Goal: Information Seeking & Learning: Check status

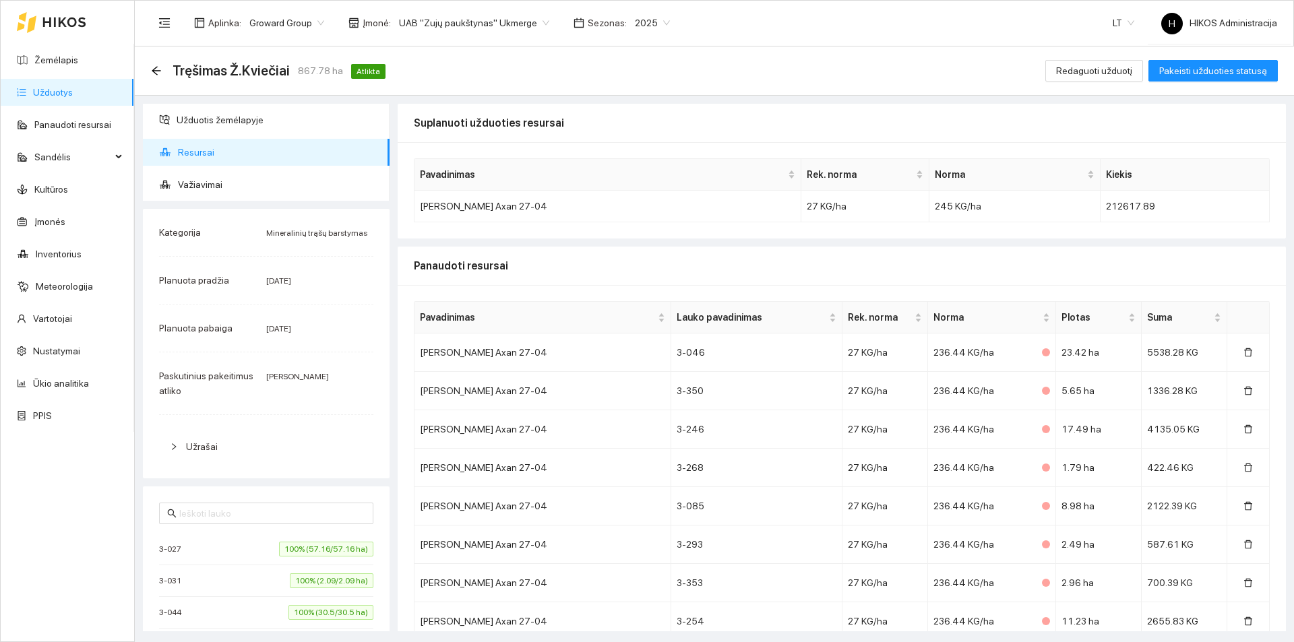
scroll to position [2141, 0]
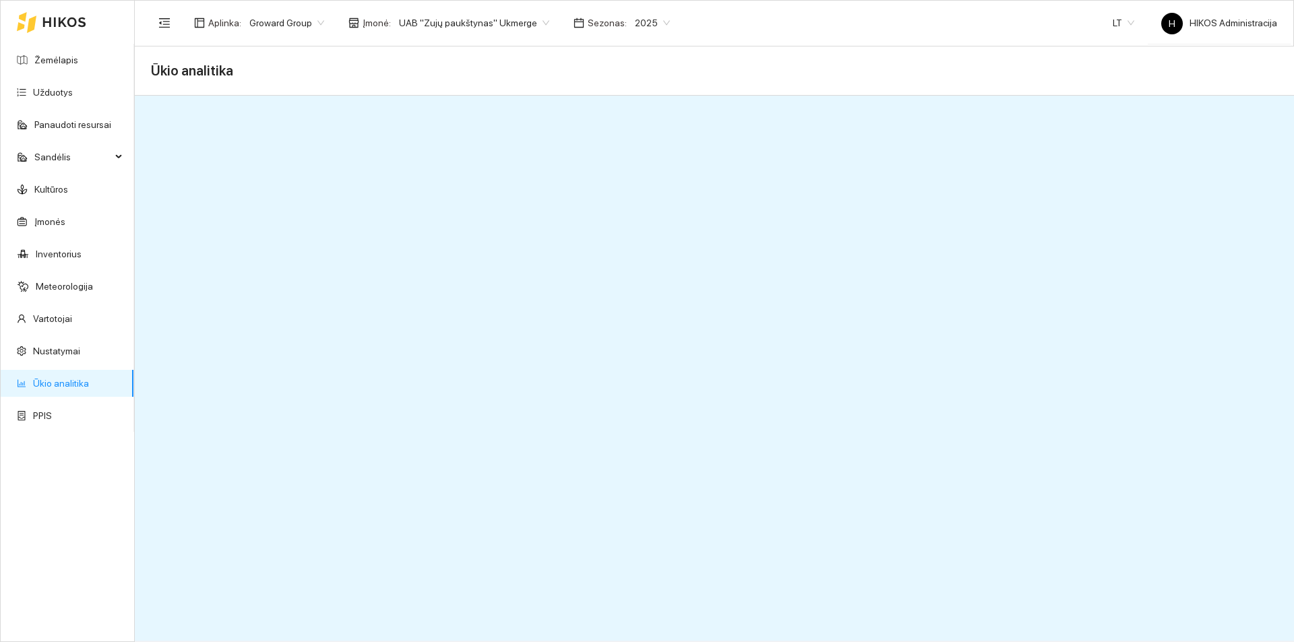
click at [496, 23] on span "UAB "Zujų paukštynas" Ukmerge" at bounding box center [474, 23] width 150 height 20
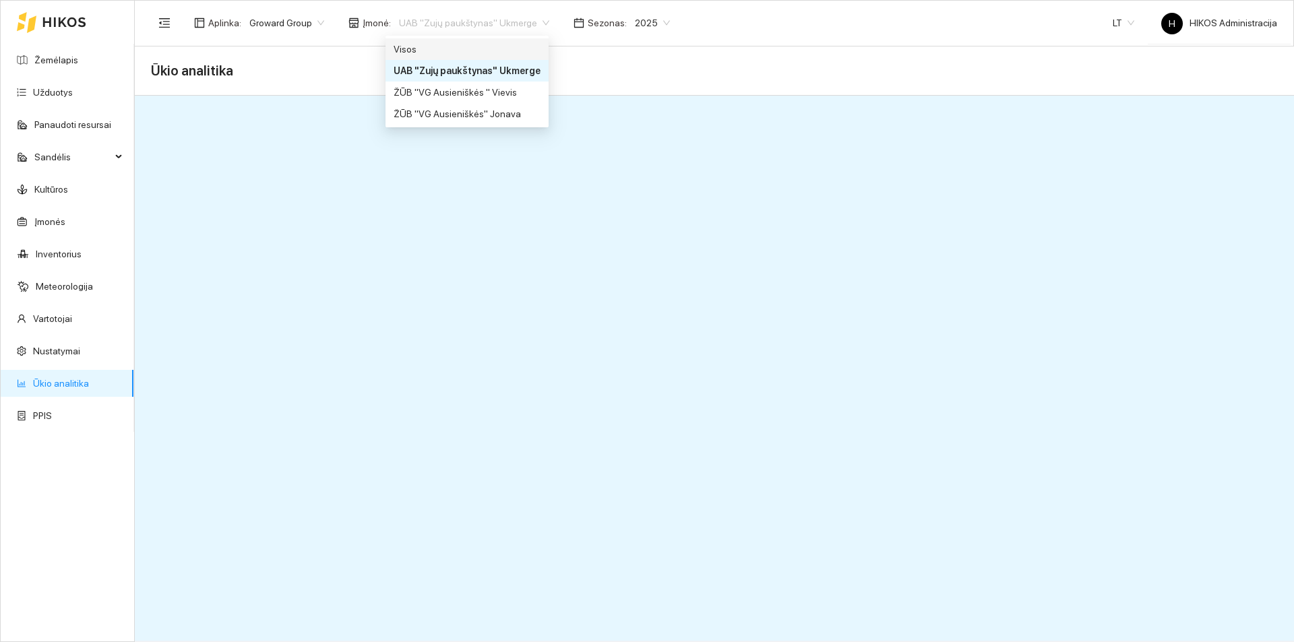
click at [455, 44] on div "Visos" at bounding box center [467, 49] width 147 height 15
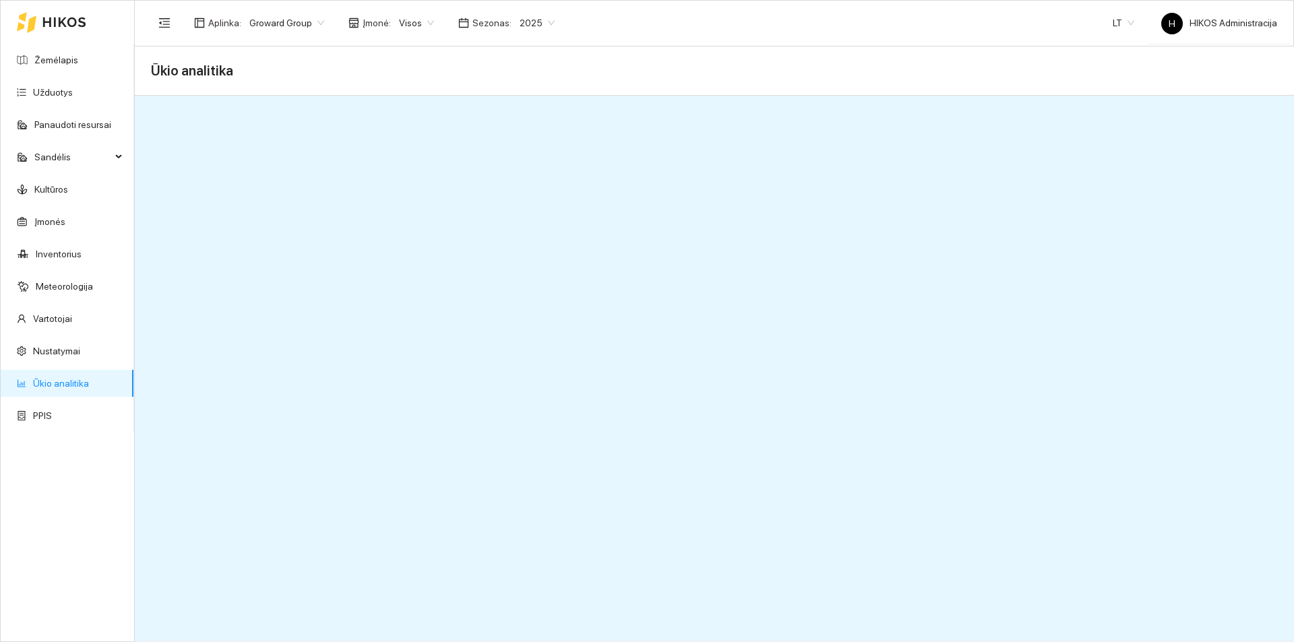
click at [532, 28] on span "2025" at bounding box center [537, 23] width 35 height 20
click at [533, 171] on div "2026" at bounding box center [527, 178] width 35 height 15
click at [285, 30] on span "Groward Group" at bounding box center [286, 23] width 75 height 20
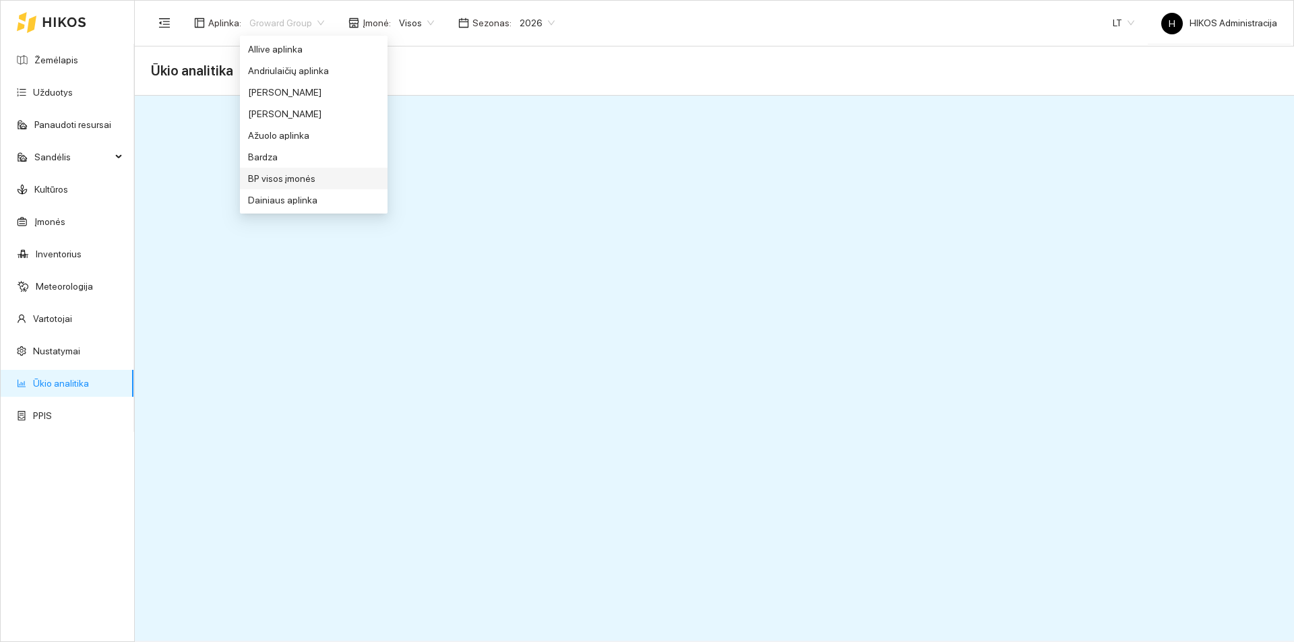
click at [308, 185] on div "BP visos įmonės" at bounding box center [313, 178] width 131 height 15
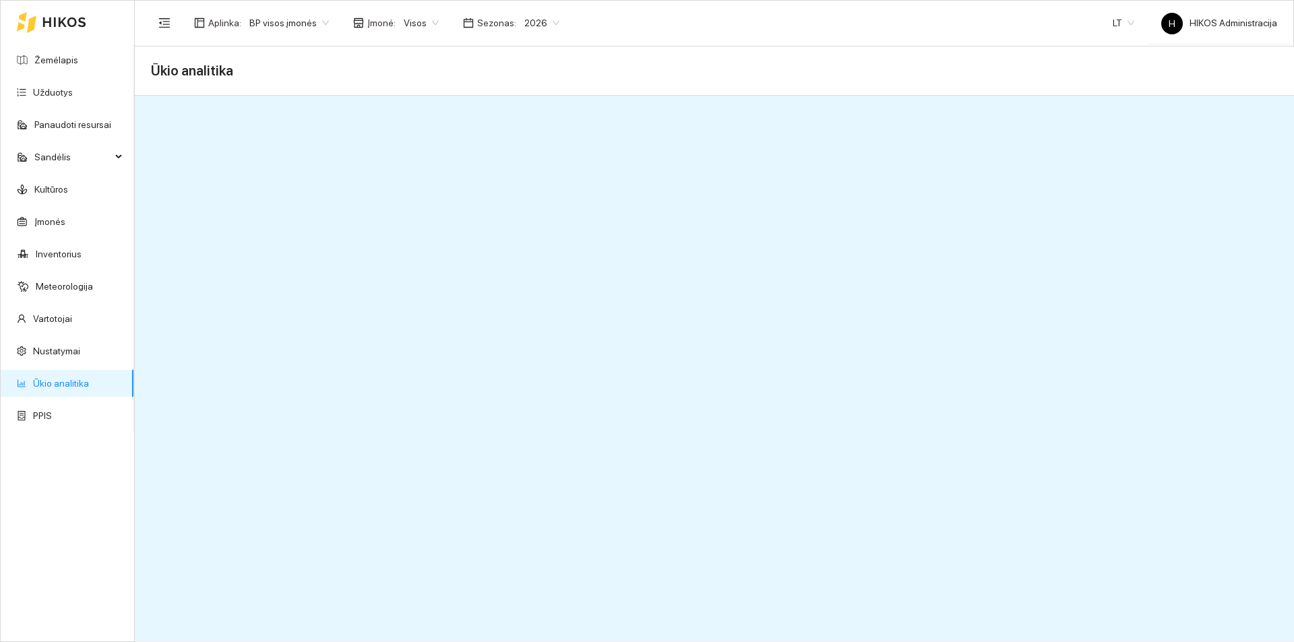
click at [315, 29] on span "BP visos įmonės" at bounding box center [289, 23] width 80 height 20
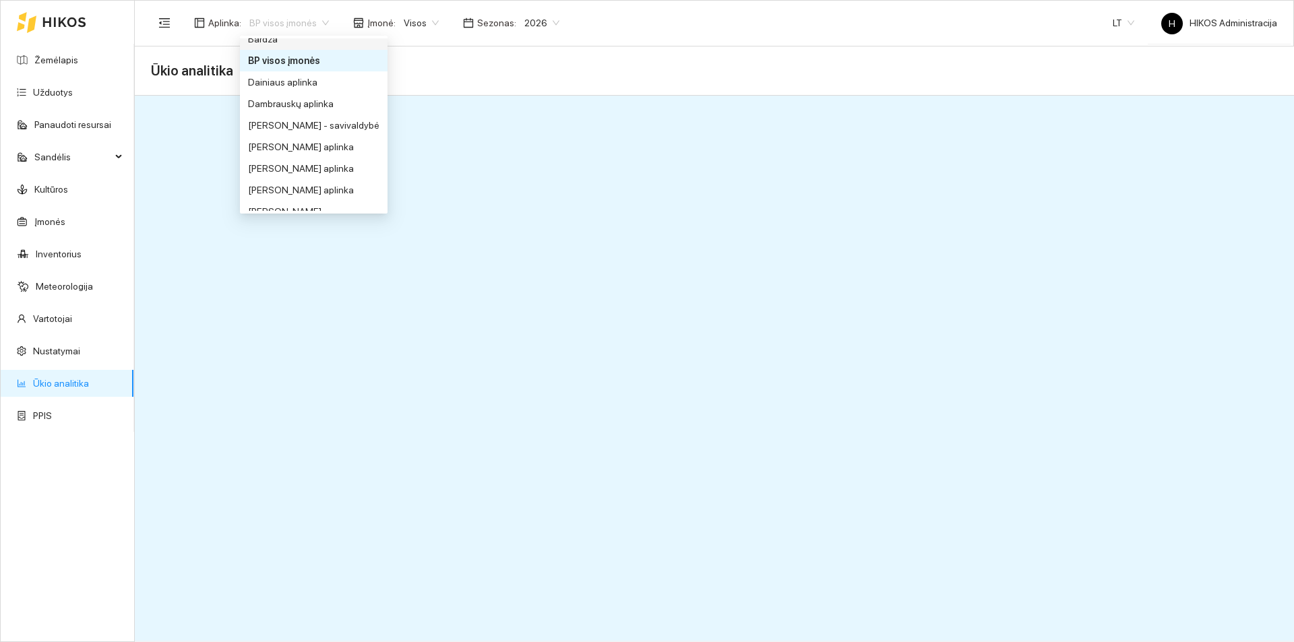
scroll to position [202, 0]
click at [316, 176] on div "Groward Group" at bounding box center [313, 170] width 131 height 15
